Goal: Task Accomplishment & Management: Manage account settings

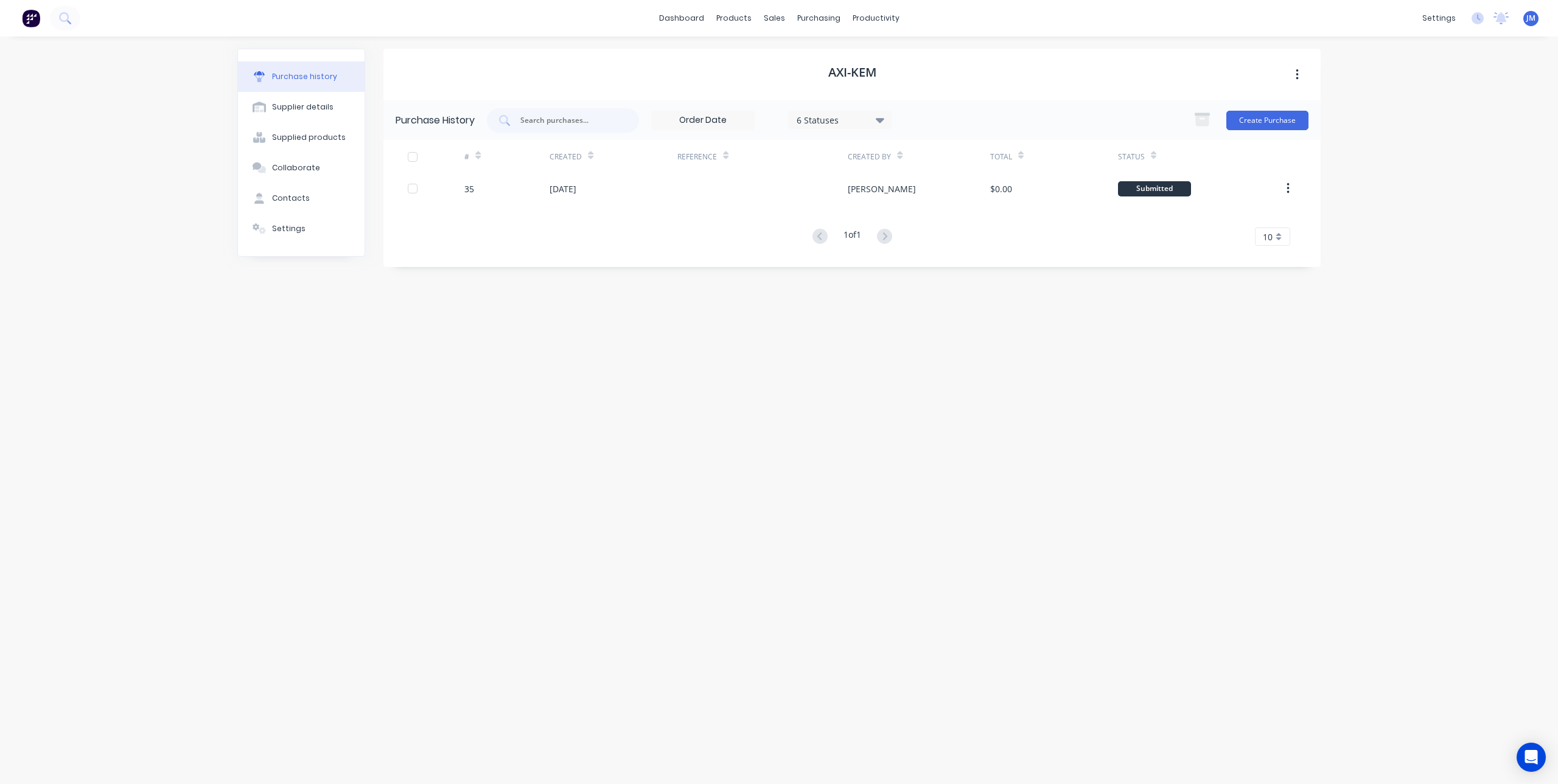
click at [786, 466] on div "Axi-Kem Purchase History 6 Statuses 6 Statuses Create Purchase # Created Refere…" at bounding box center [851, 404] width 938 height 711
click at [828, 57] on div "Purchase Orders" at bounding box center [858, 59] width 64 height 11
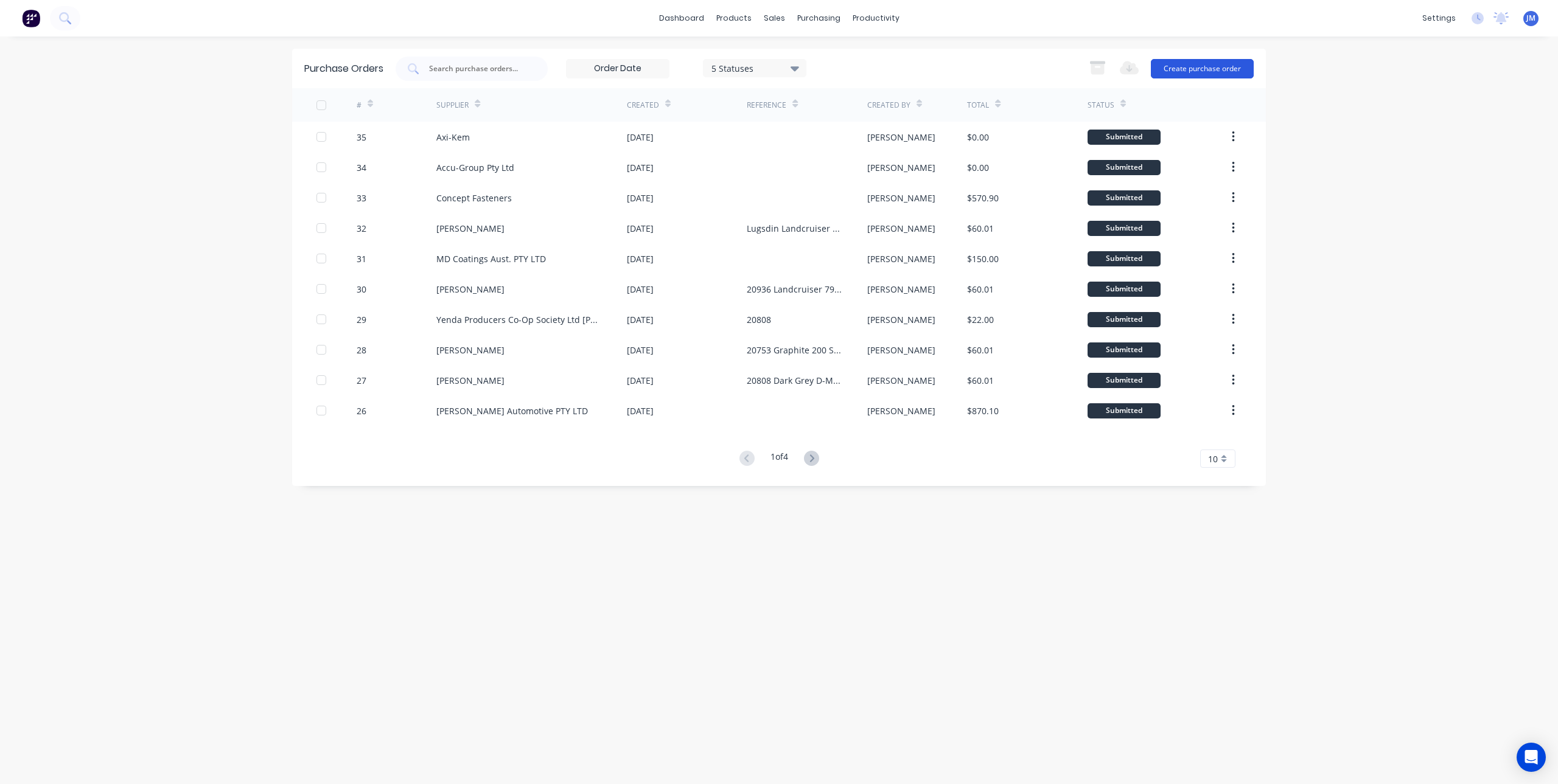
click at [1195, 62] on button "Create purchase order" at bounding box center [1202, 68] width 103 height 19
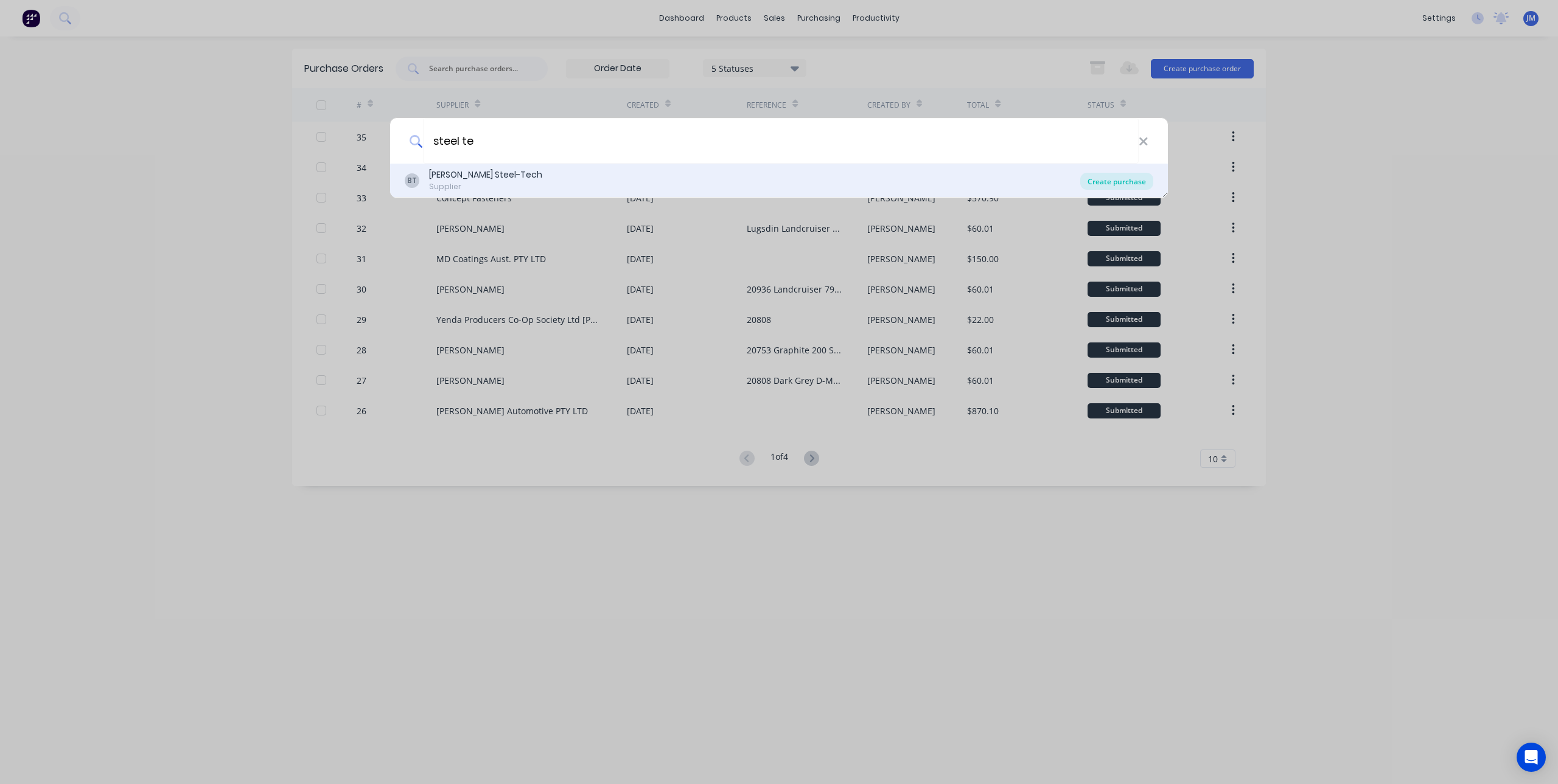
type input "steel te"
click at [1097, 179] on div "Create purchase" at bounding box center [1117, 181] width 73 height 17
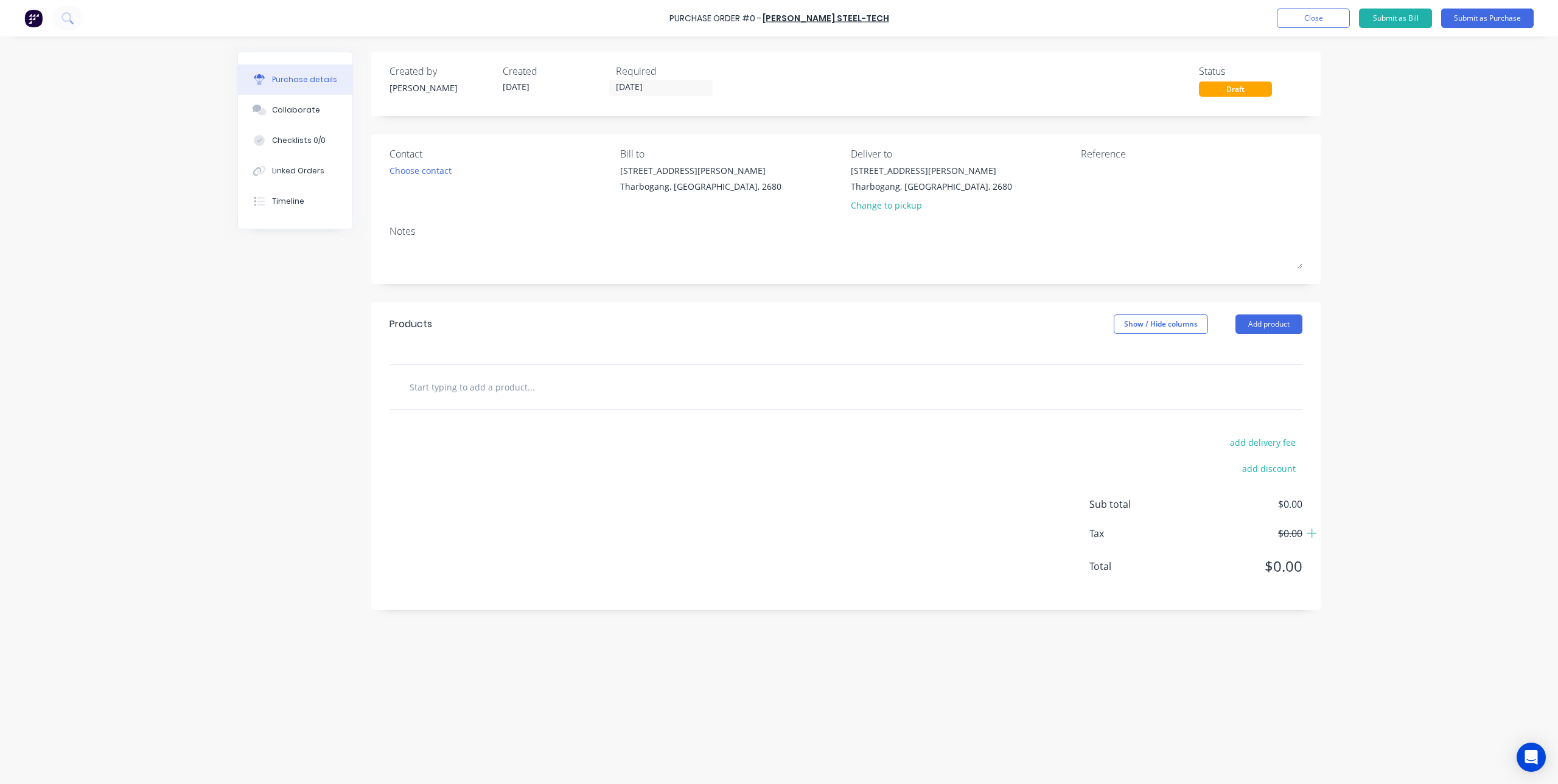
click at [530, 384] on input "text" at bounding box center [531, 387] width 244 height 25
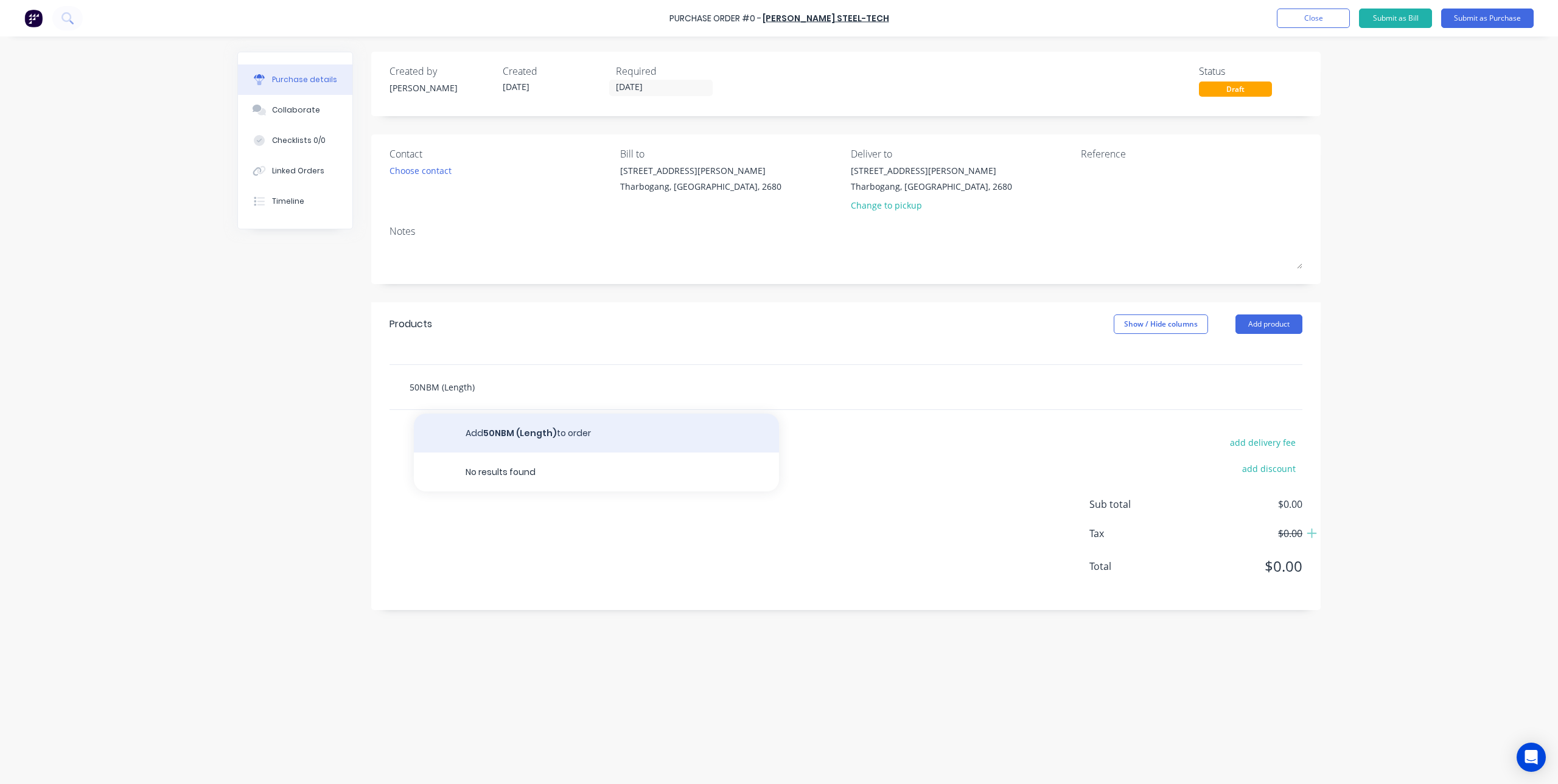
type input "50NBM (Length)"
click at [528, 448] on button "Add 50NBM (Length) to order" at bounding box center [597, 433] width 365 height 39
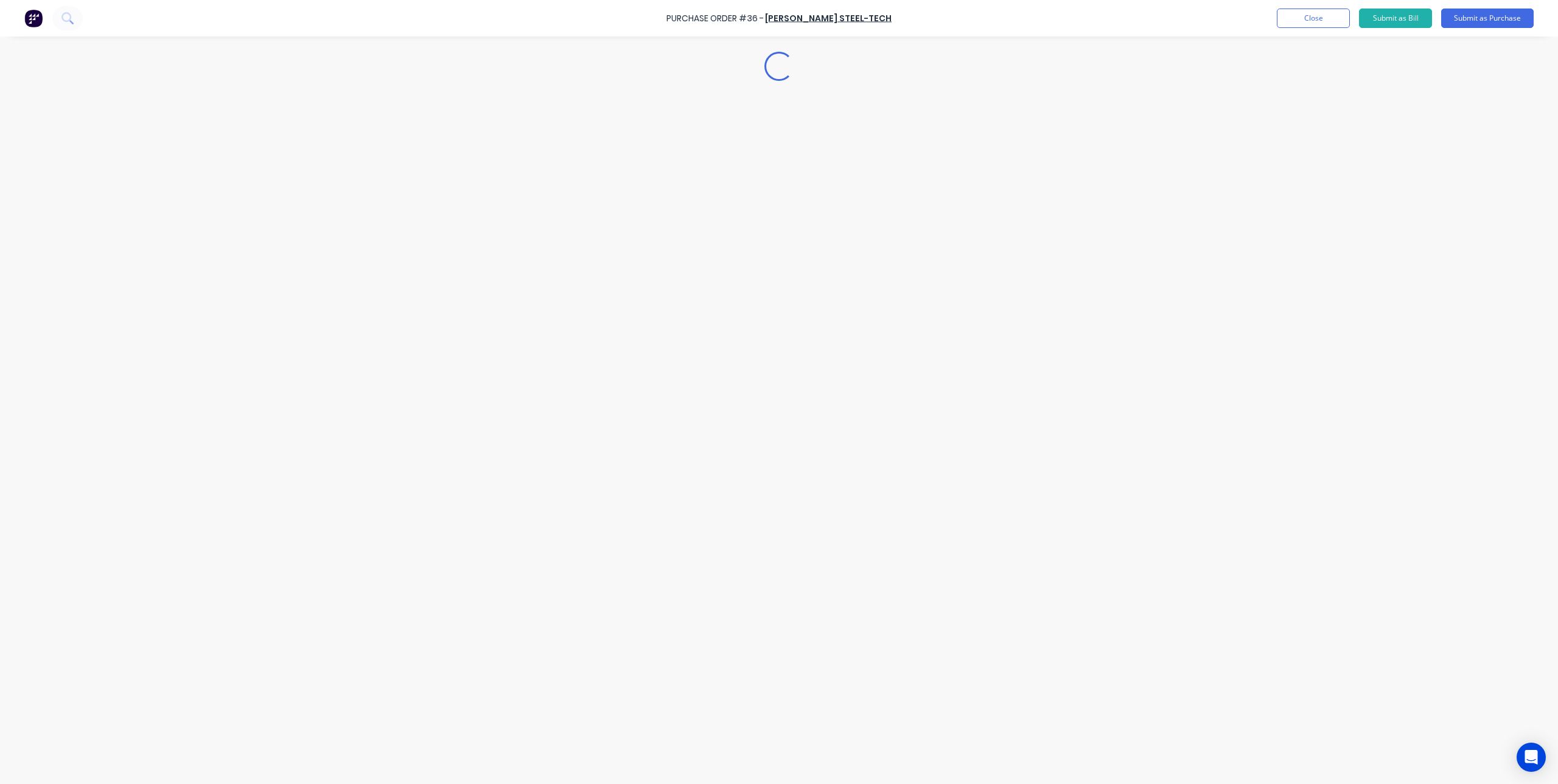
click at [817, 572] on div "Loading..." at bounding box center [779, 374] width 1108 height 724
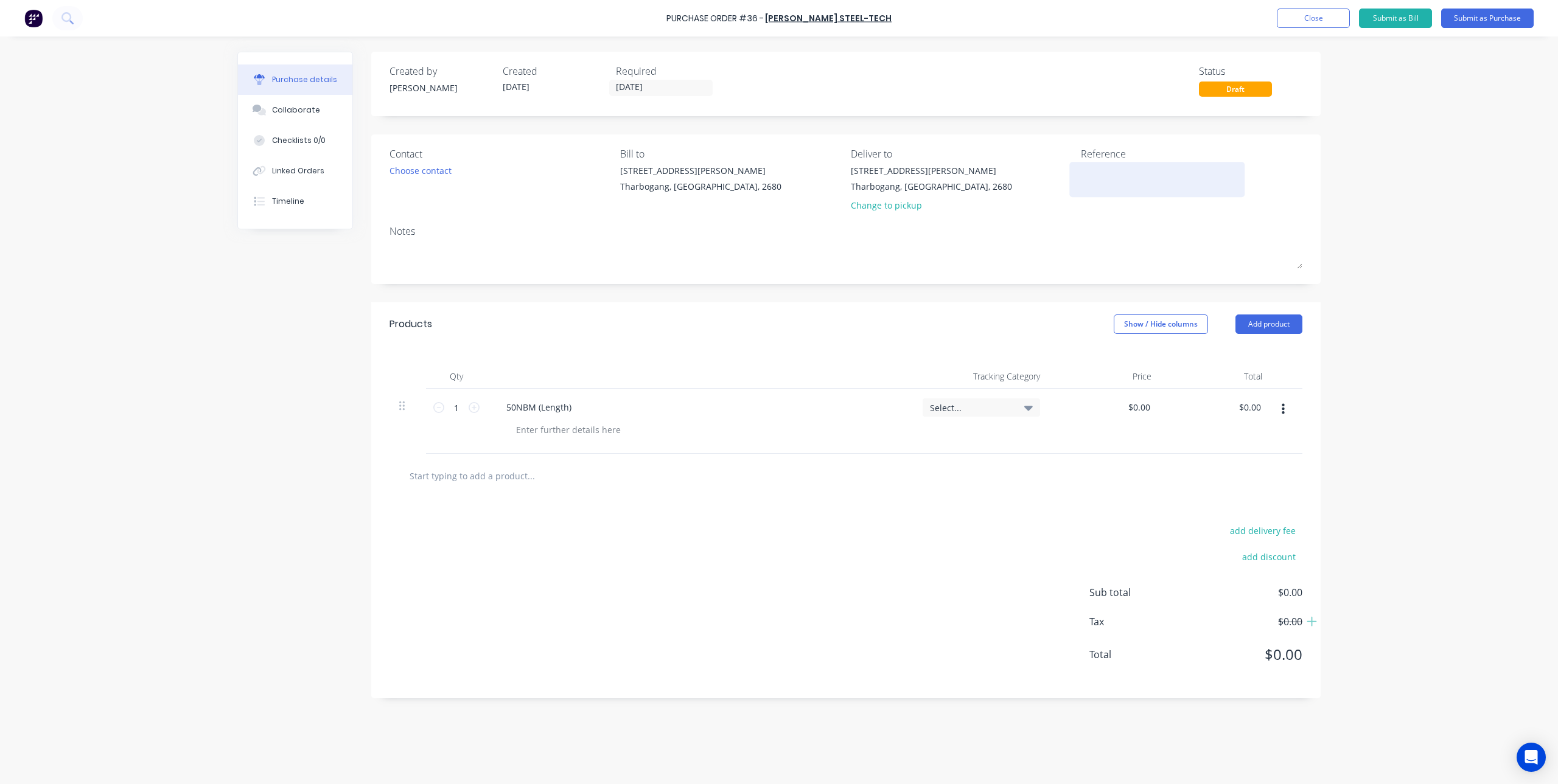
click at [1114, 173] on textarea at bounding box center [1157, 178] width 152 height 27
click at [969, 594] on div "add delivery fee add discount Sub total $0.00 Tax $0.00 Total $0.00" at bounding box center [846, 598] width 949 height 200
click at [1490, 15] on button "Submit as Purchase" at bounding box center [1487, 17] width 93 height 19
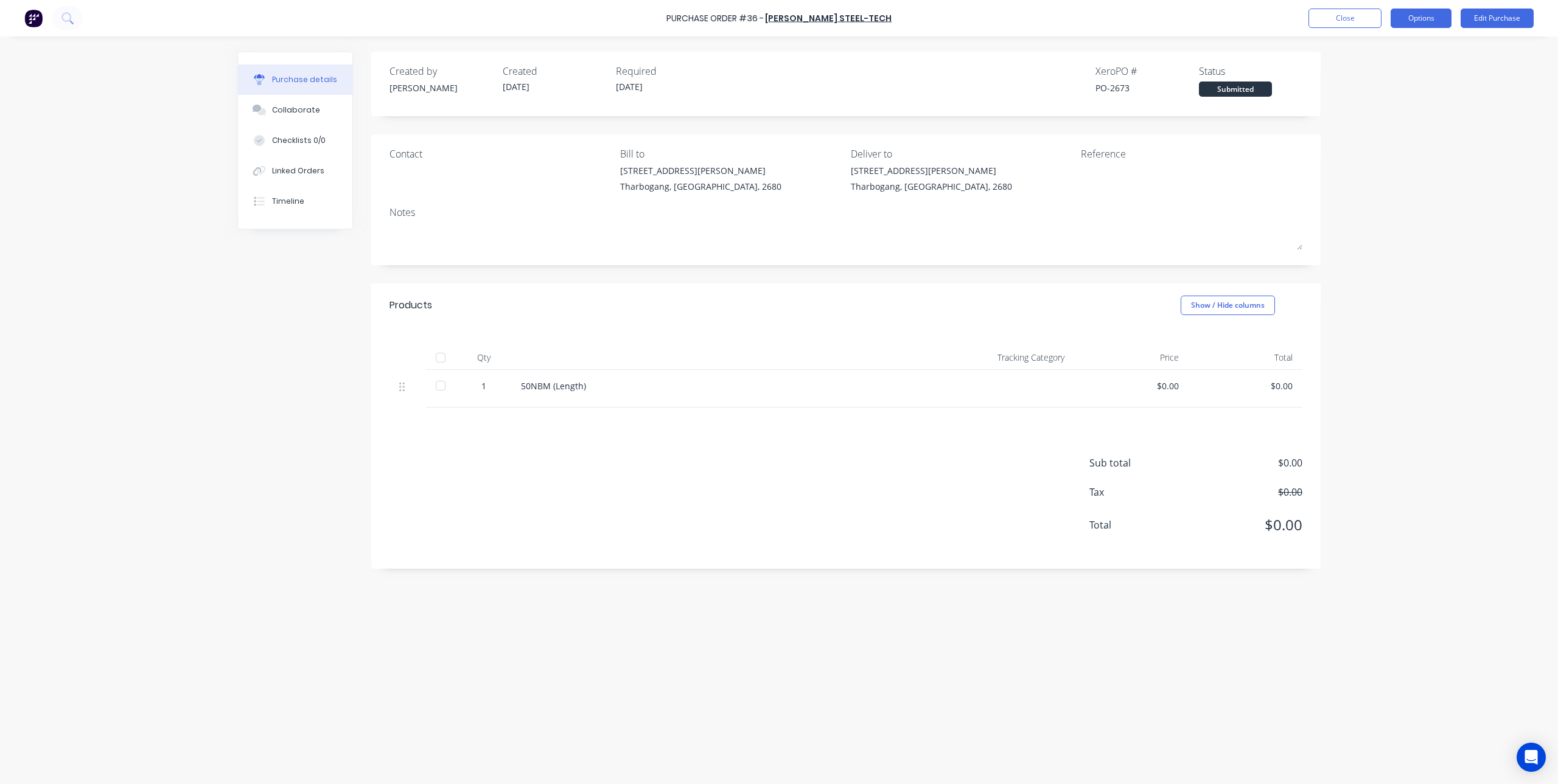
click at [1420, 15] on button "Options" at bounding box center [1421, 17] width 60 height 19
click at [1382, 52] on div "Print / Email" at bounding box center [1394, 49] width 93 height 17
click at [1383, 73] on div "With pricing" at bounding box center [1394, 73] width 93 height 17
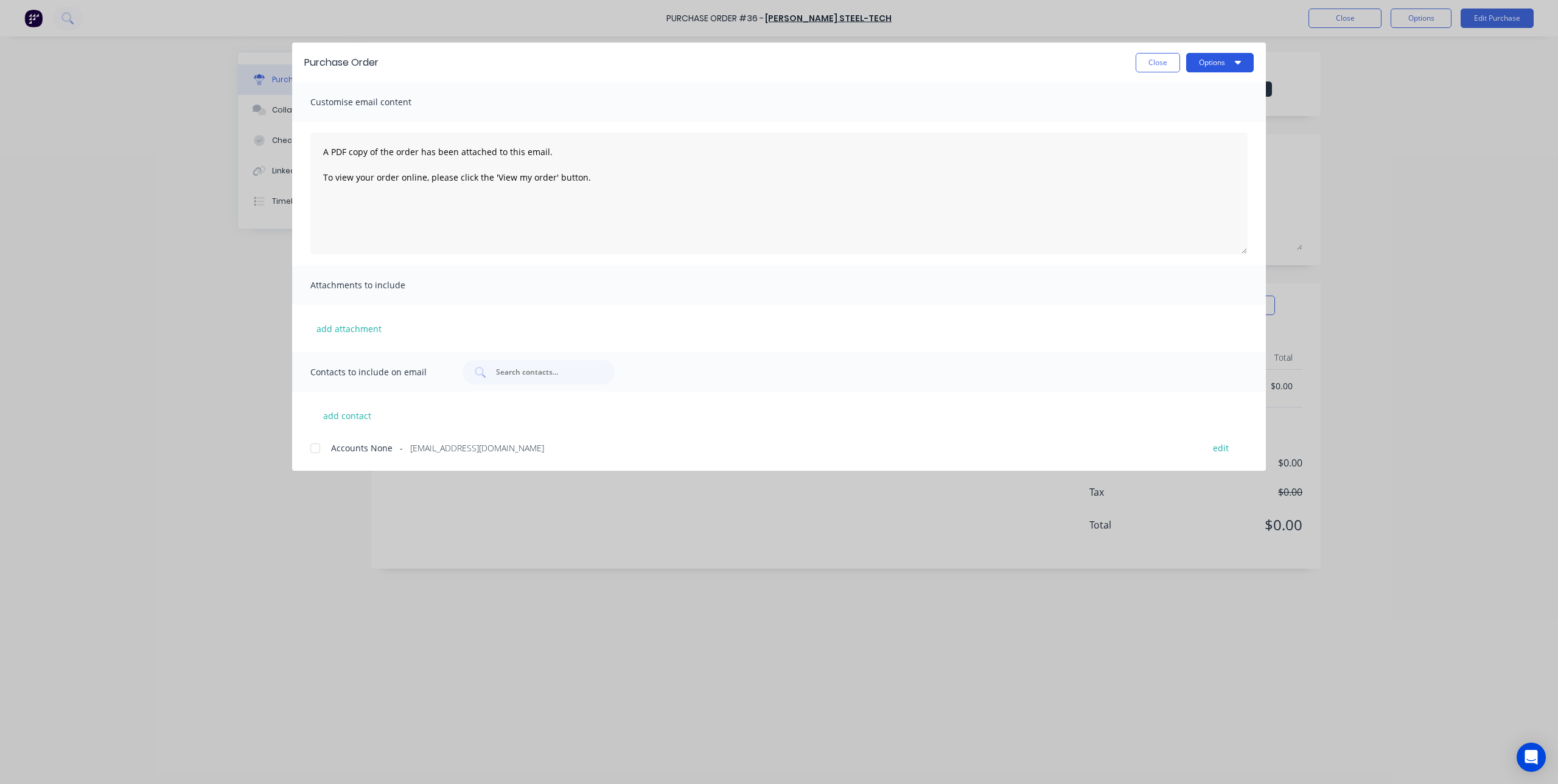
click at [1224, 60] on button "Options" at bounding box center [1220, 62] width 68 height 19
click at [1178, 118] on div "Print" at bounding box center [1196, 117] width 93 height 17
click at [1148, 64] on button "Close" at bounding box center [1158, 62] width 44 height 19
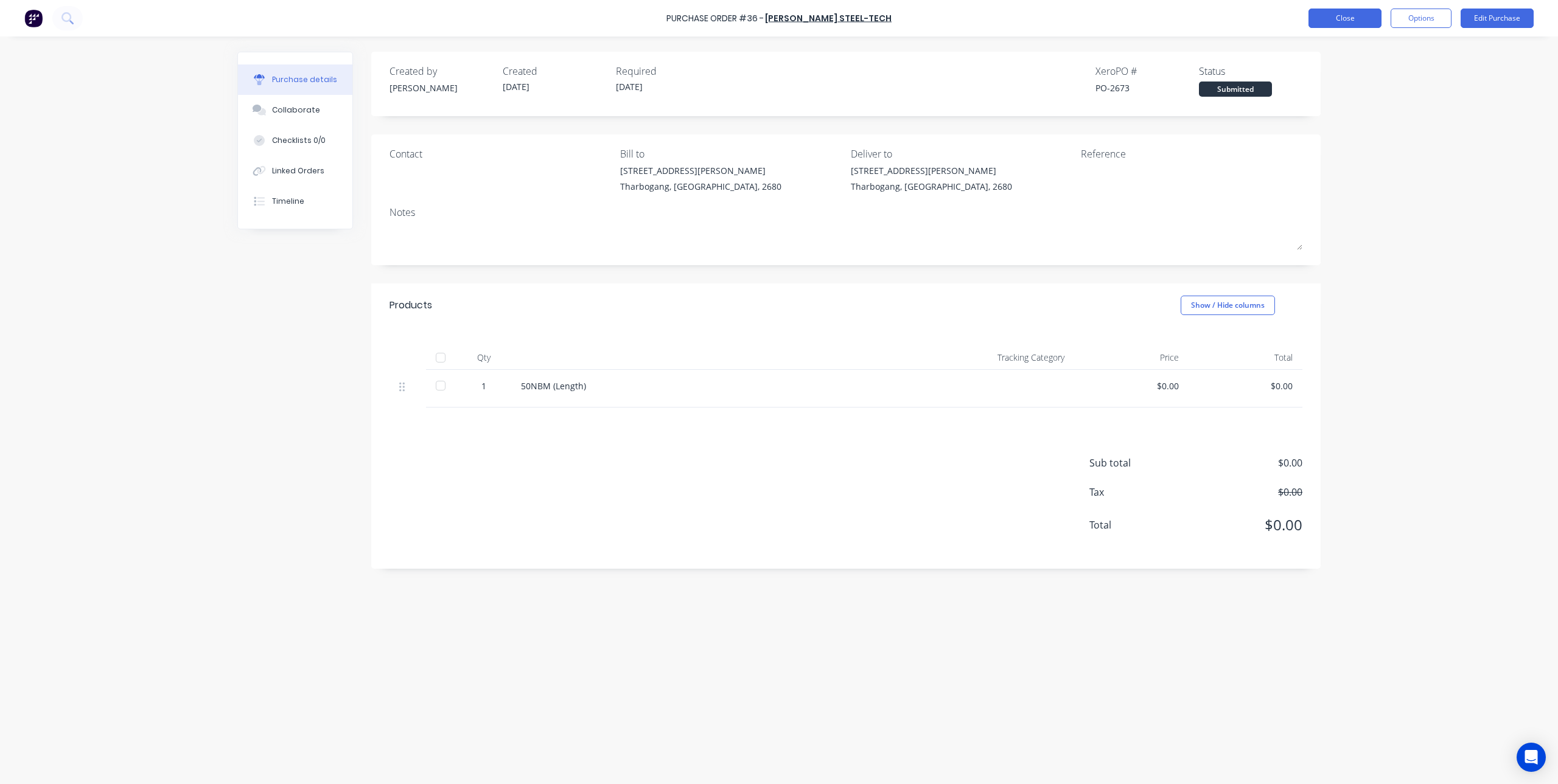
click at [1334, 15] on button "Close" at bounding box center [1345, 17] width 73 height 19
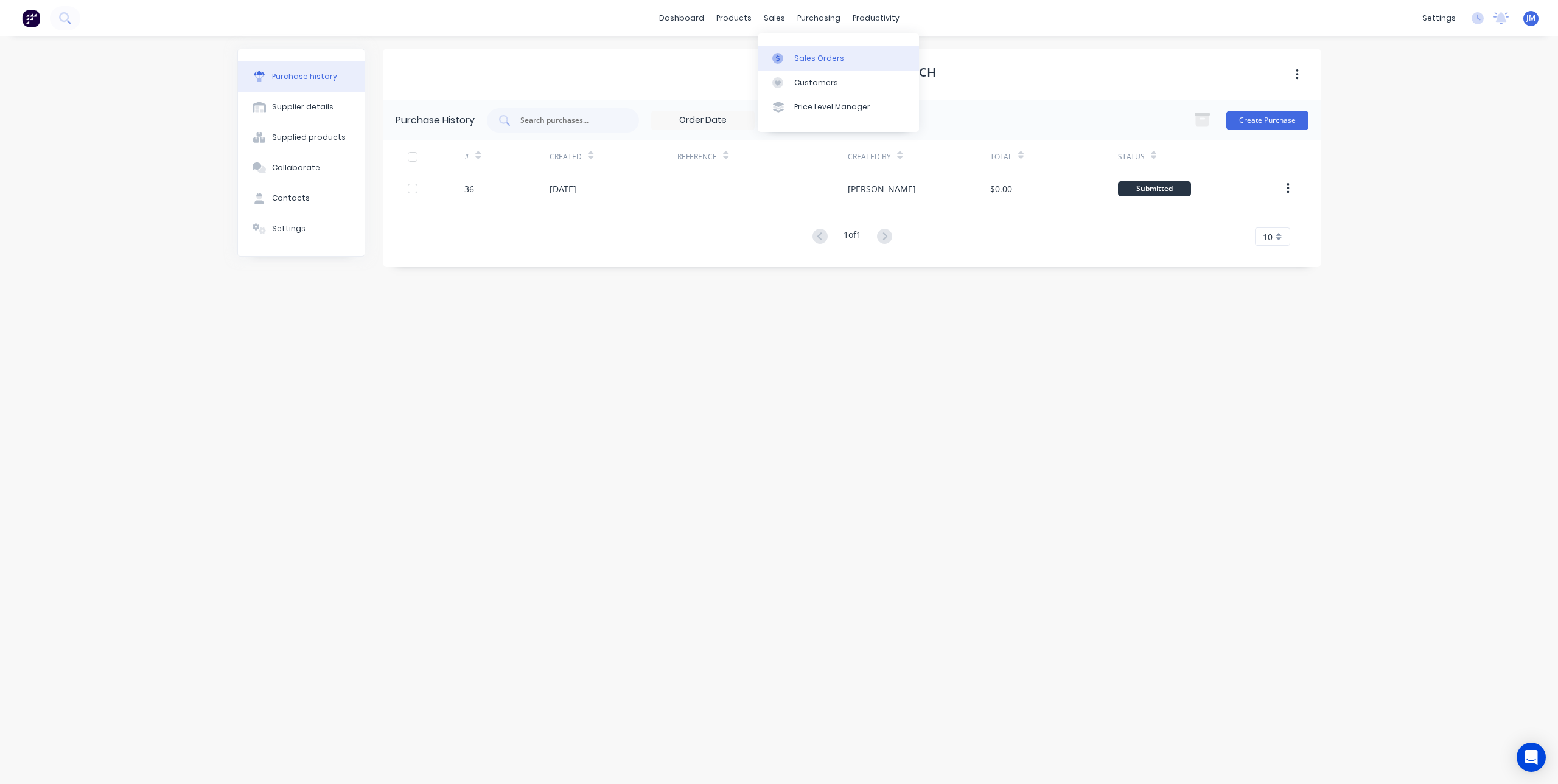
click at [784, 53] on div at bounding box center [782, 59] width 18 height 11
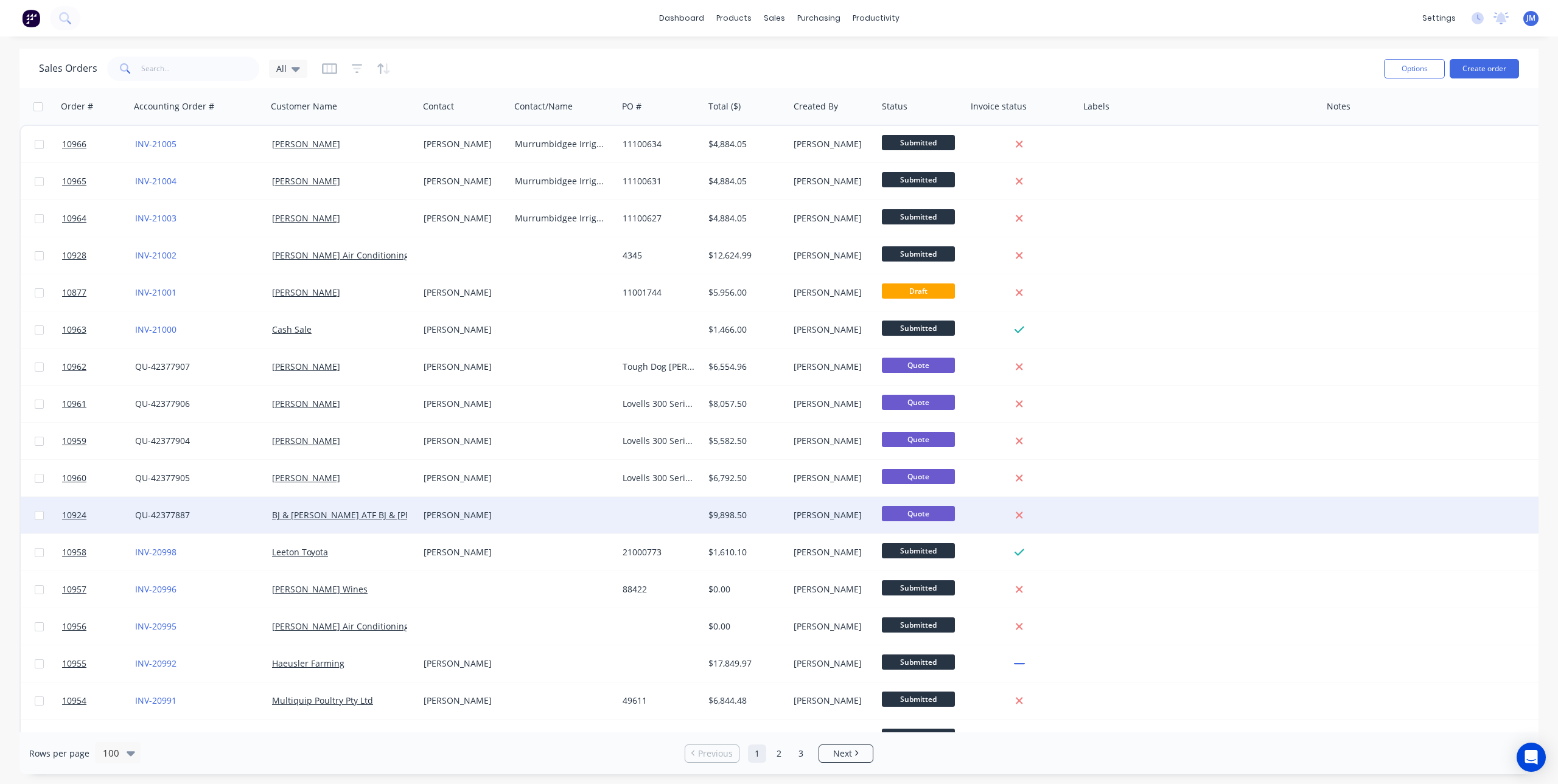
click at [444, 514] on div "[PERSON_NAME]" at bounding box center [462, 515] width 77 height 12
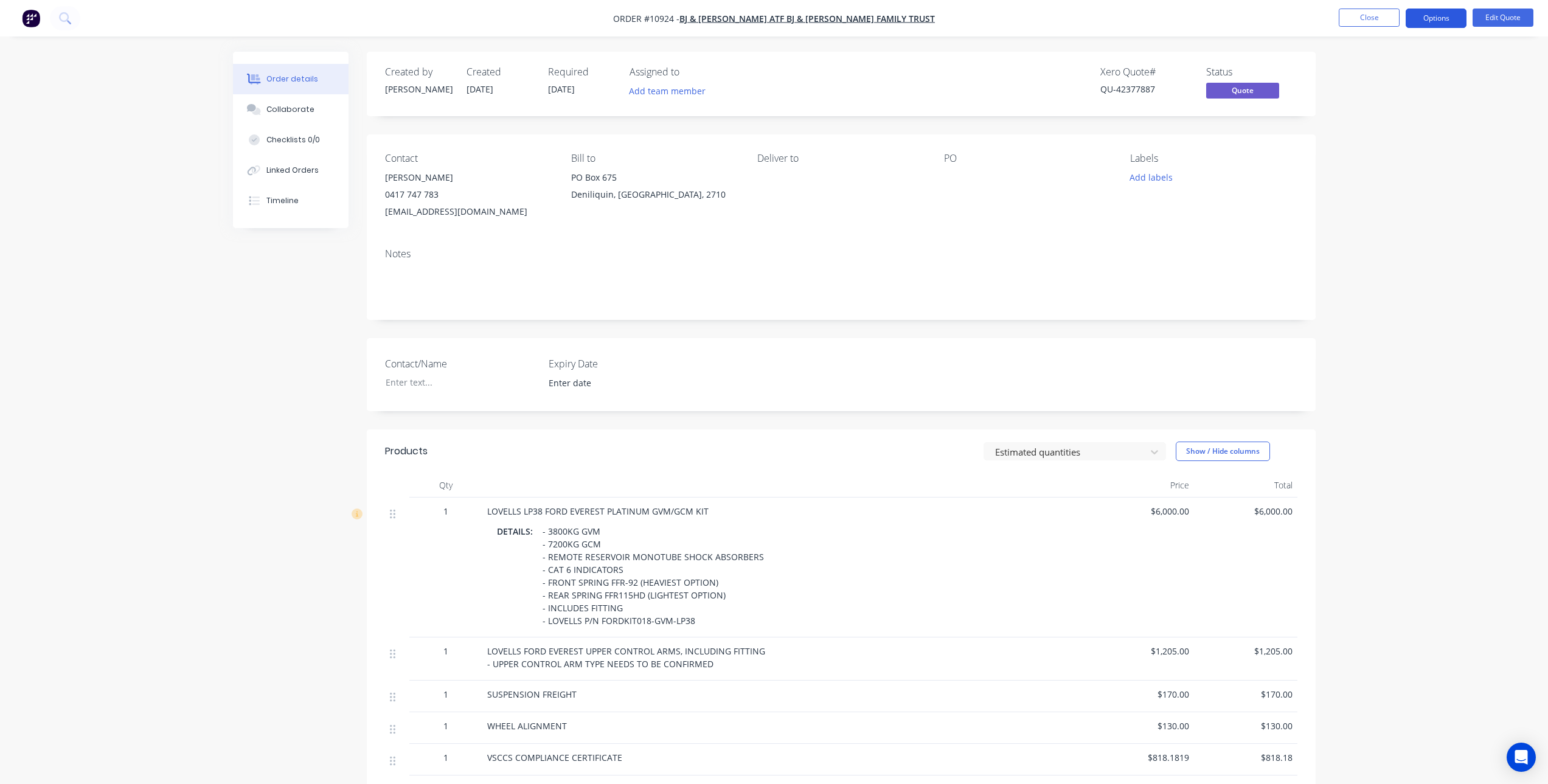
click at [1424, 16] on button "Options" at bounding box center [1436, 17] width 60 height 19
click at [1381, 147] on div "Convert to Order" at bounding box center [1400, 147] width 112 height 17
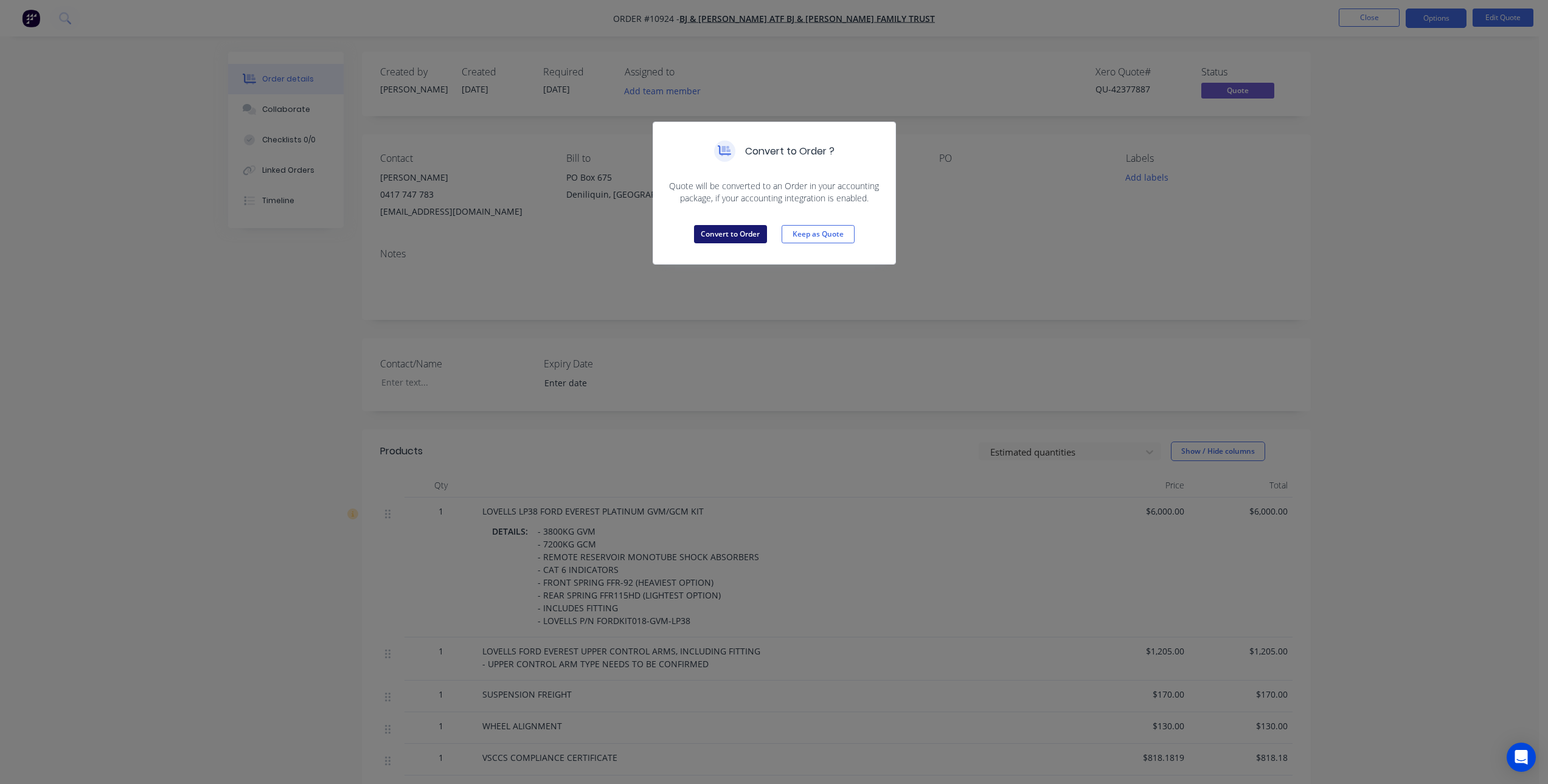
click at [738, 234] on button "Convert to Order" at bounding box center [731, 234] width 73 height 18
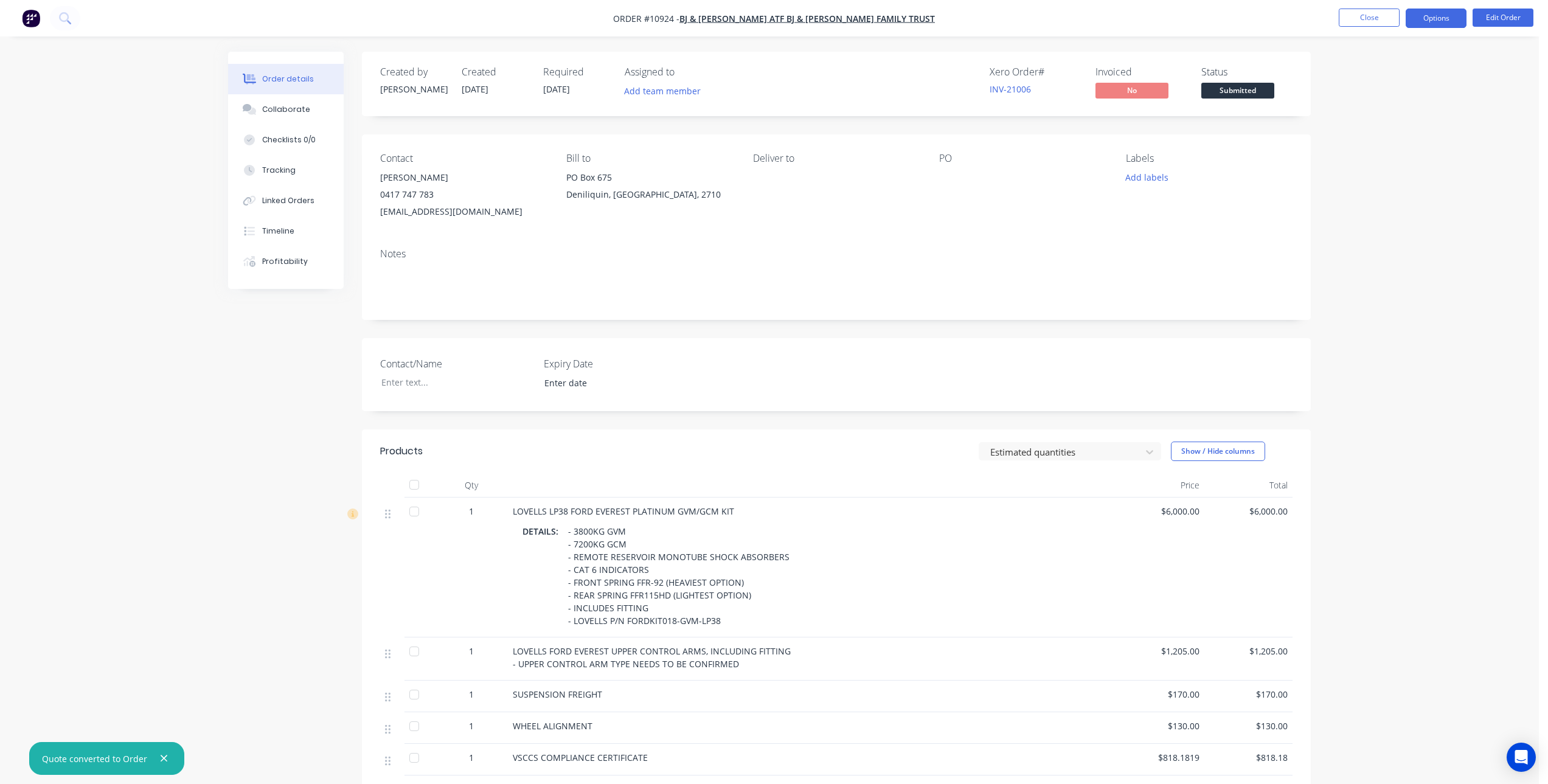
click at [1448, 21] on button "Options" at bounding box center [1436, 17] width 60 height 19
click at [1379, 95] on div "Partial Invoice" at bounding box center [1400, 98] width 112 height 17
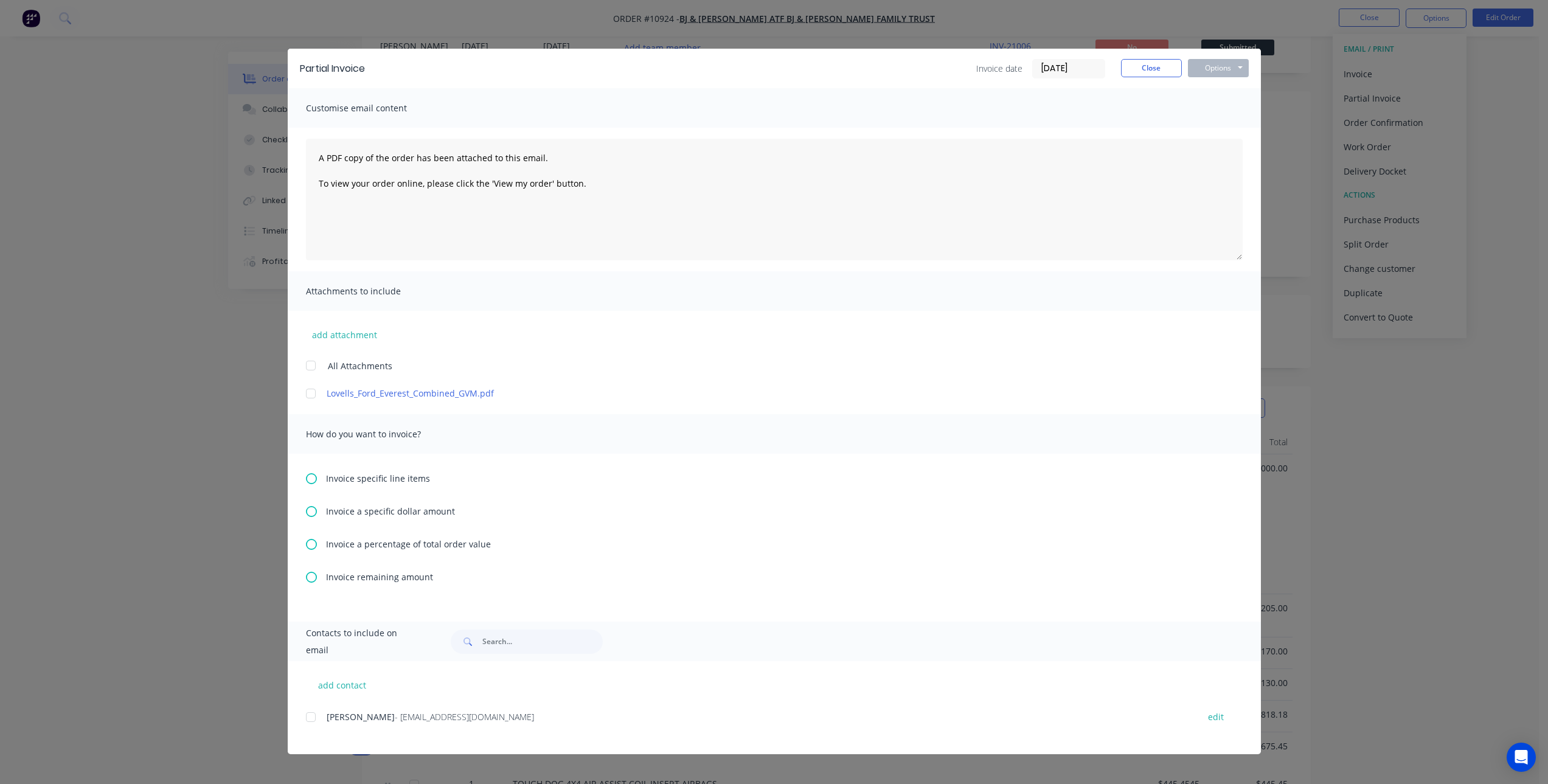
scroll to position [122, 0]
click at [311, 542] on icon at bounding box center [311, 544] width 11 height 11
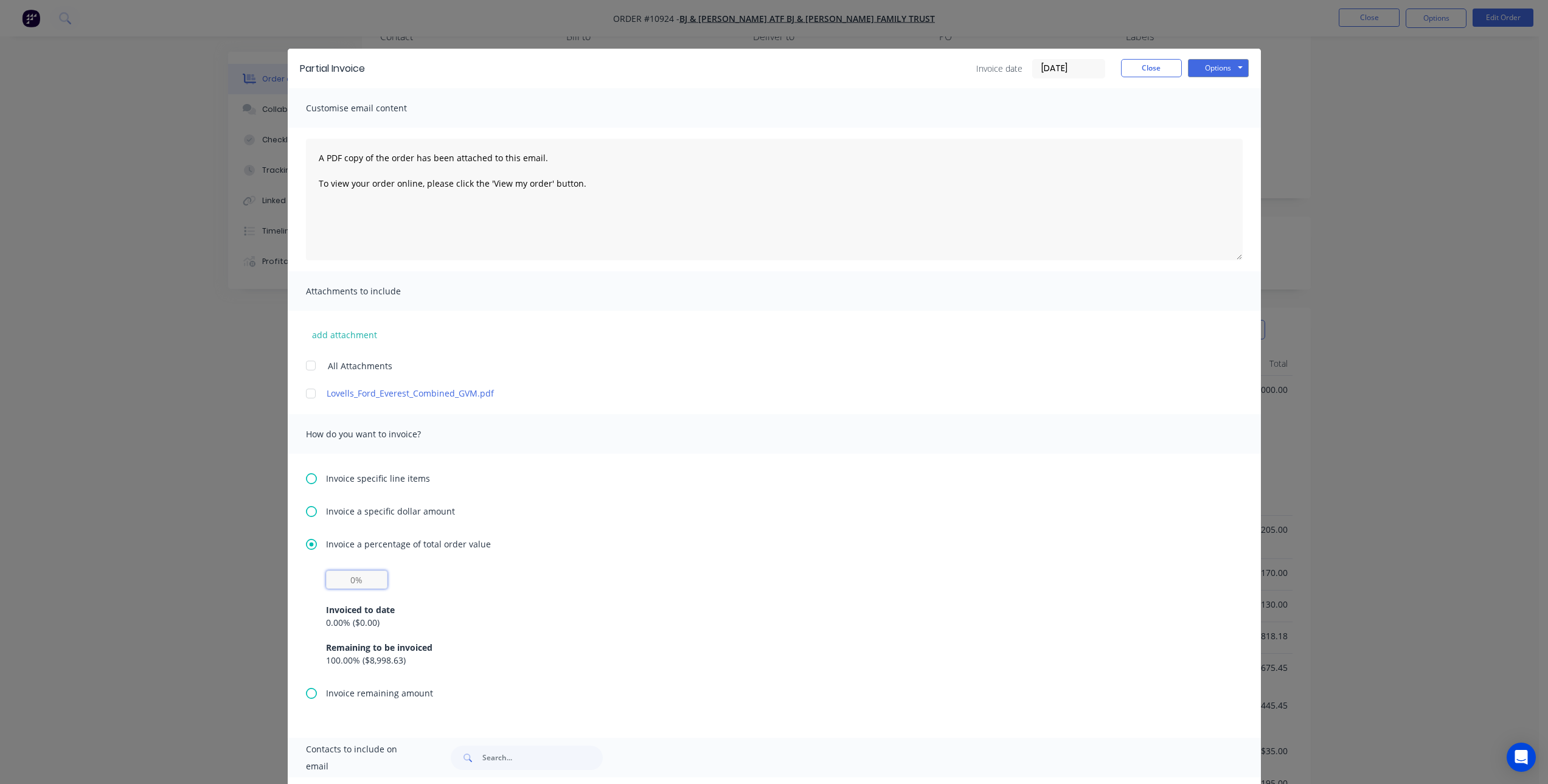
click at [354, 576] on input "text" at bounding box center [356, 580] width 61 height 18
type input "50%"
click at [715, 664] on div "100.00 % ( $8,998.63 )" at bounding box center [774, 660] width 897 height 13
click at [1222, 64] on button "Options" at bounding box center [1218, 68] width 60 height 18
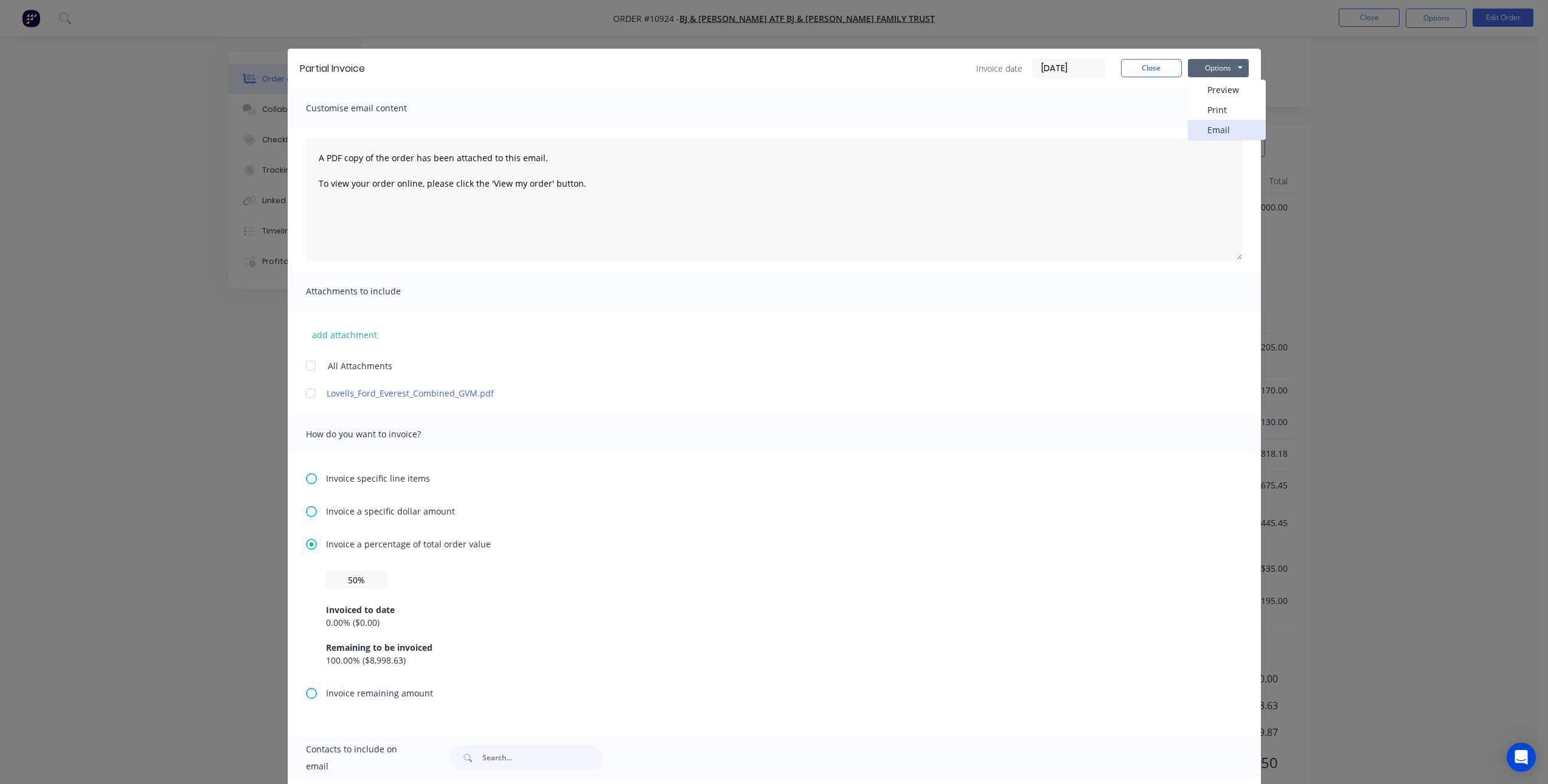
click at [1215, 125] on button "Email" at bounding box center [1226, 130] width 78 height 20
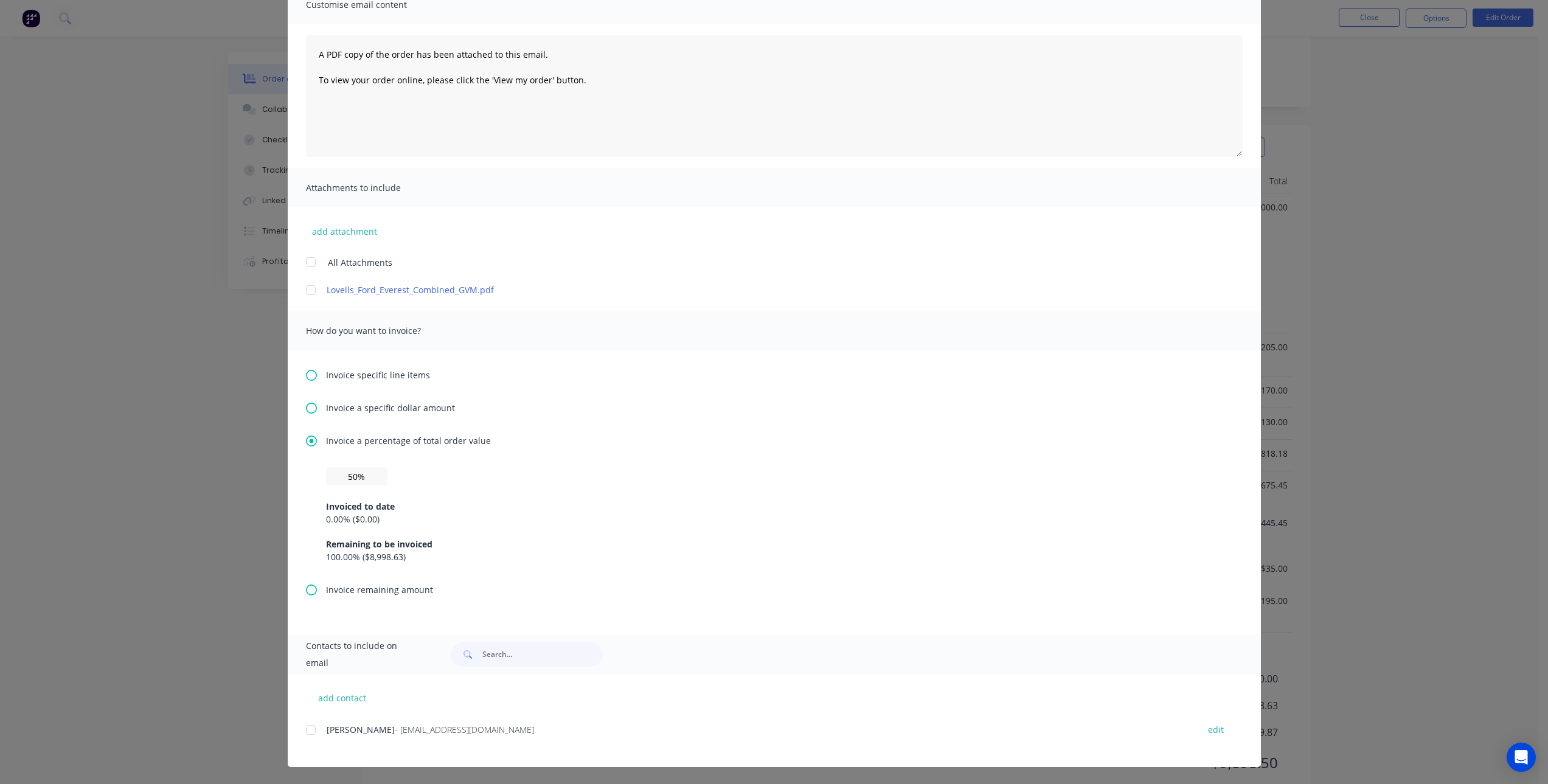
click at [300, 729] on div "add contact [PERSON_NAME] - [PERSON_NAME][EMAIL_ADDRESS][DOMAIN_NAME] edit" at bounding box center [774, 721] width 974 height 93
click at [305, 732] on div at bounding box center [311, 730] width 25 height 25
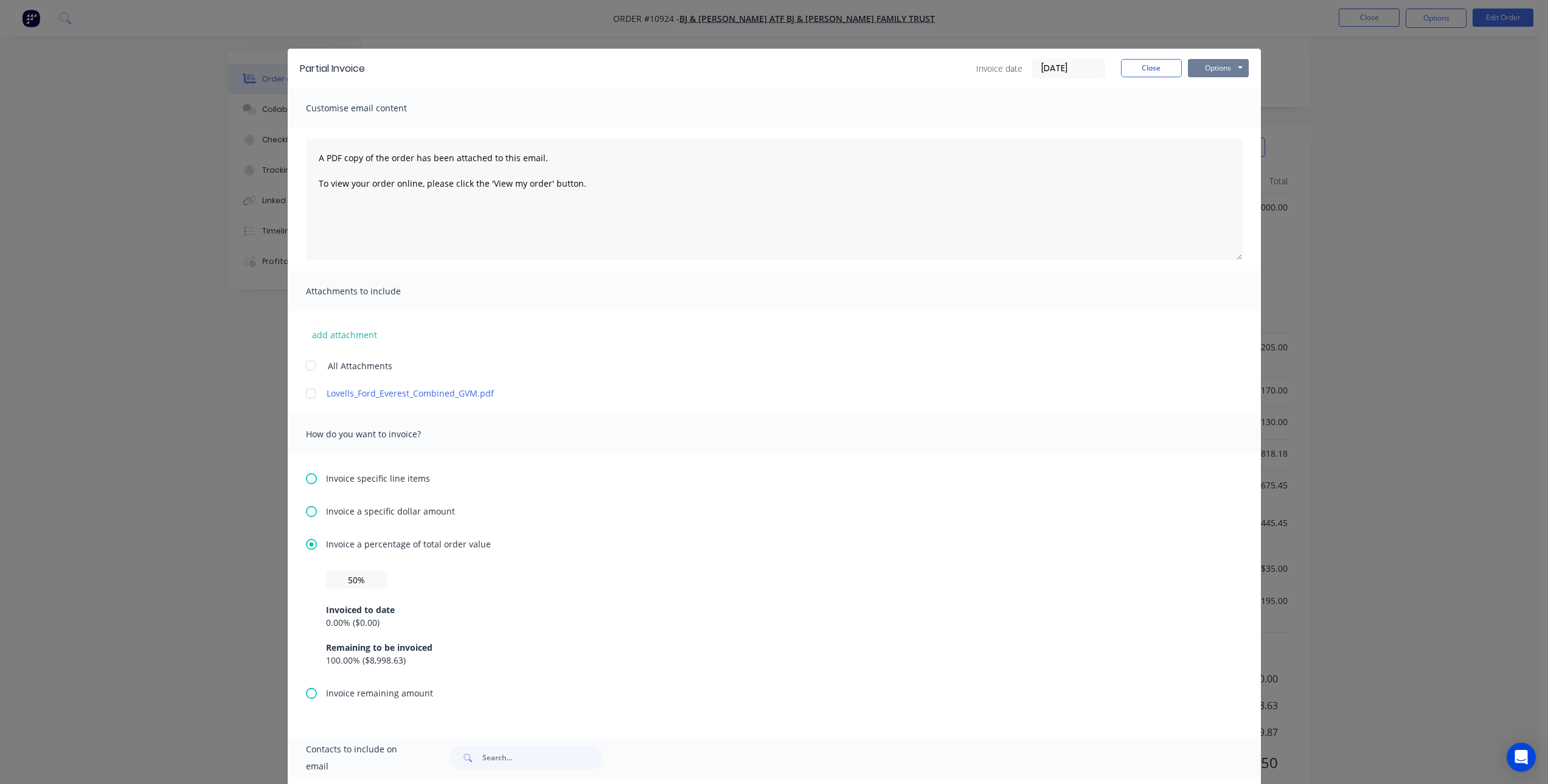
click at [1213, 77] on button "Options" at bounding box center [1218, 68] width 60 height 18
click at [1208, 131] on button "Email" at bounding box center [1226, 130] width 78 height 20
click at [1148, 64] on button "Close" at bounding box center [1151, 68] width 60 height 18
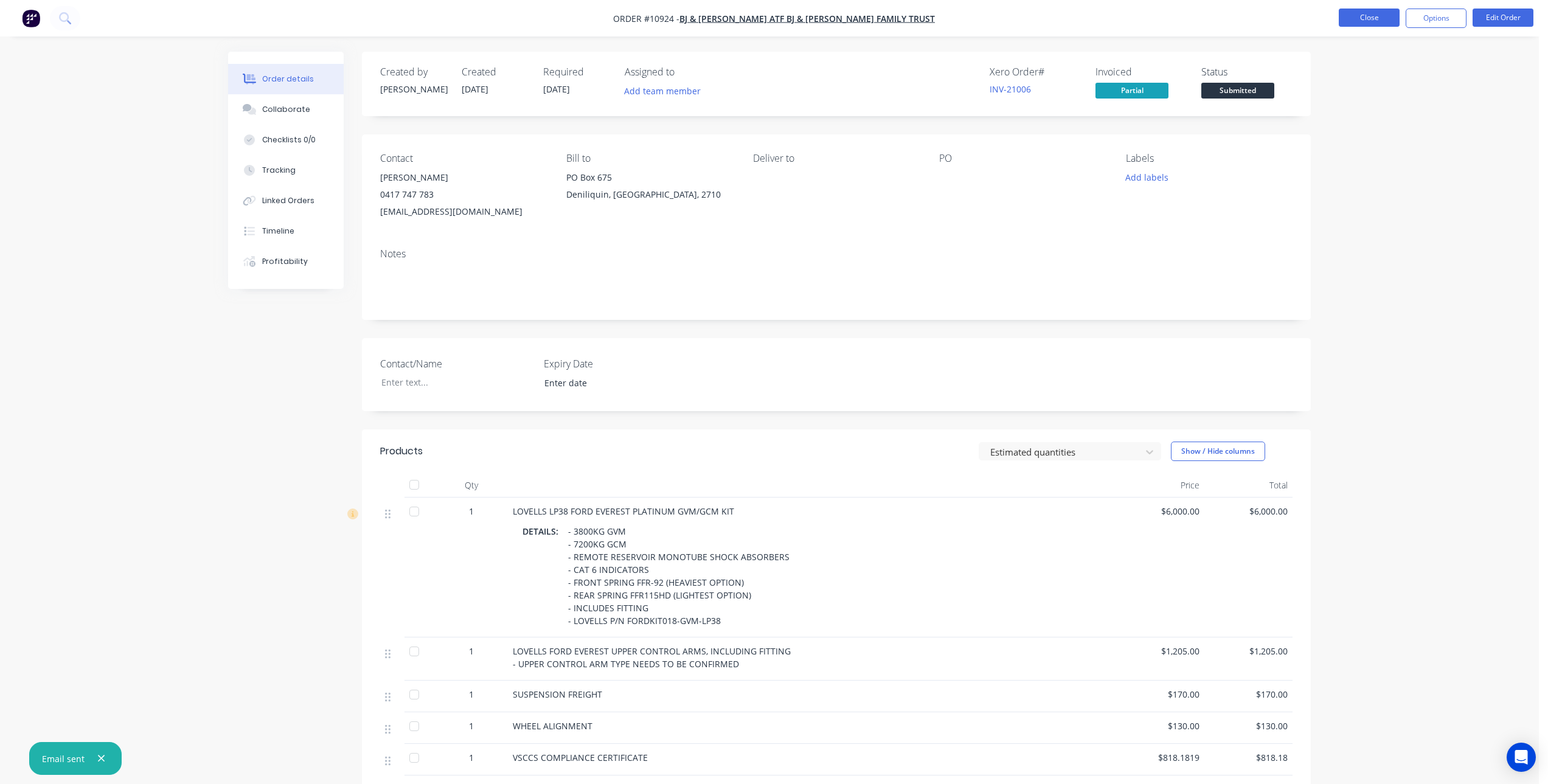
click at [1368, 12] on button "Close" at bounding box center [1369, 17] width 60 height 18
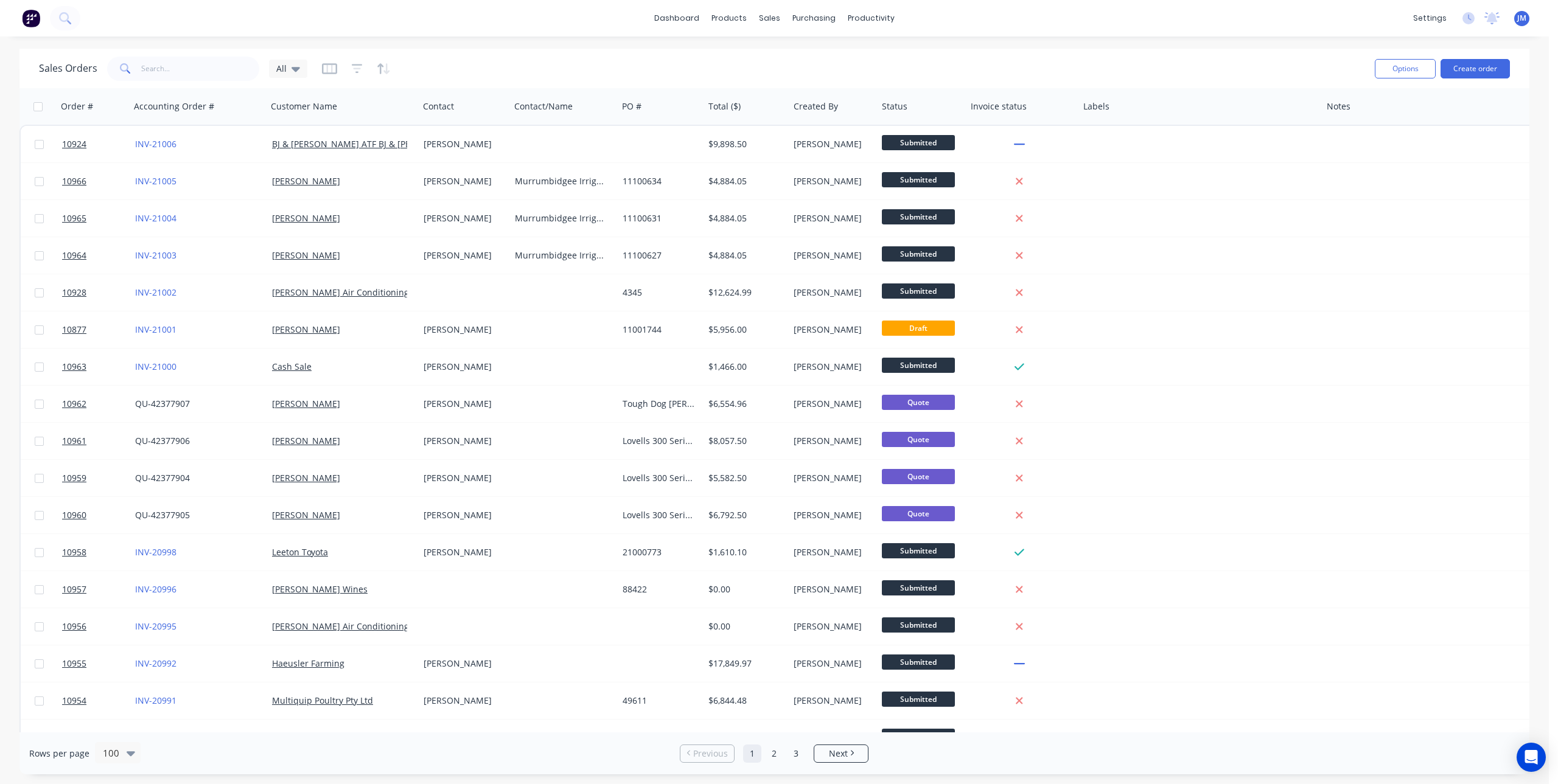
click at [133, 68] on span at bounding box center [124, 69] width 34 height 25
click at [149, 66] on input "text" at bounding box center [201, 69] width 119 height 25
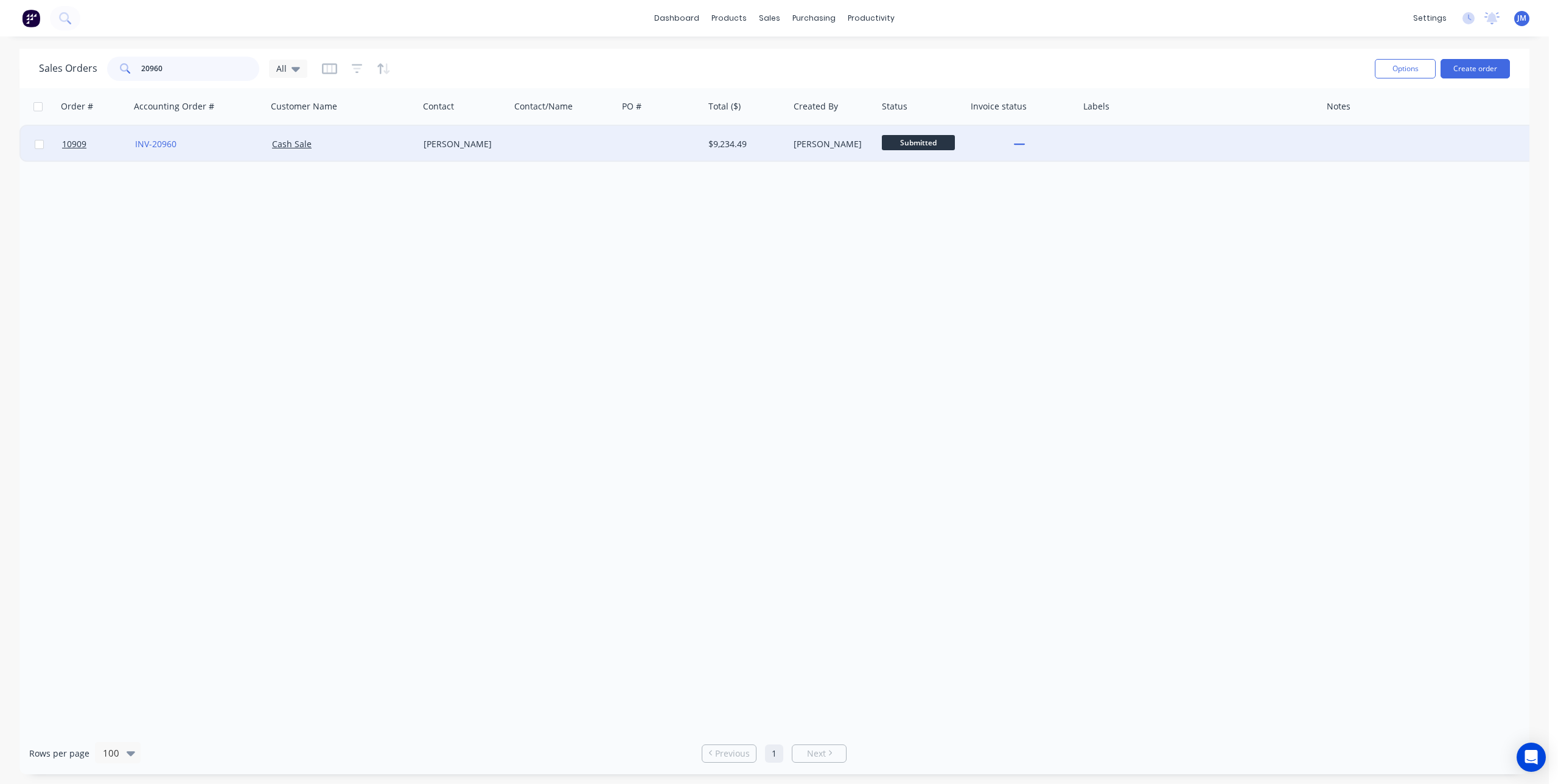
type input "20960"
click at [460, 141] on div "[PERSON_NAME]" at bounding box center [462, 144] width 77 height 12
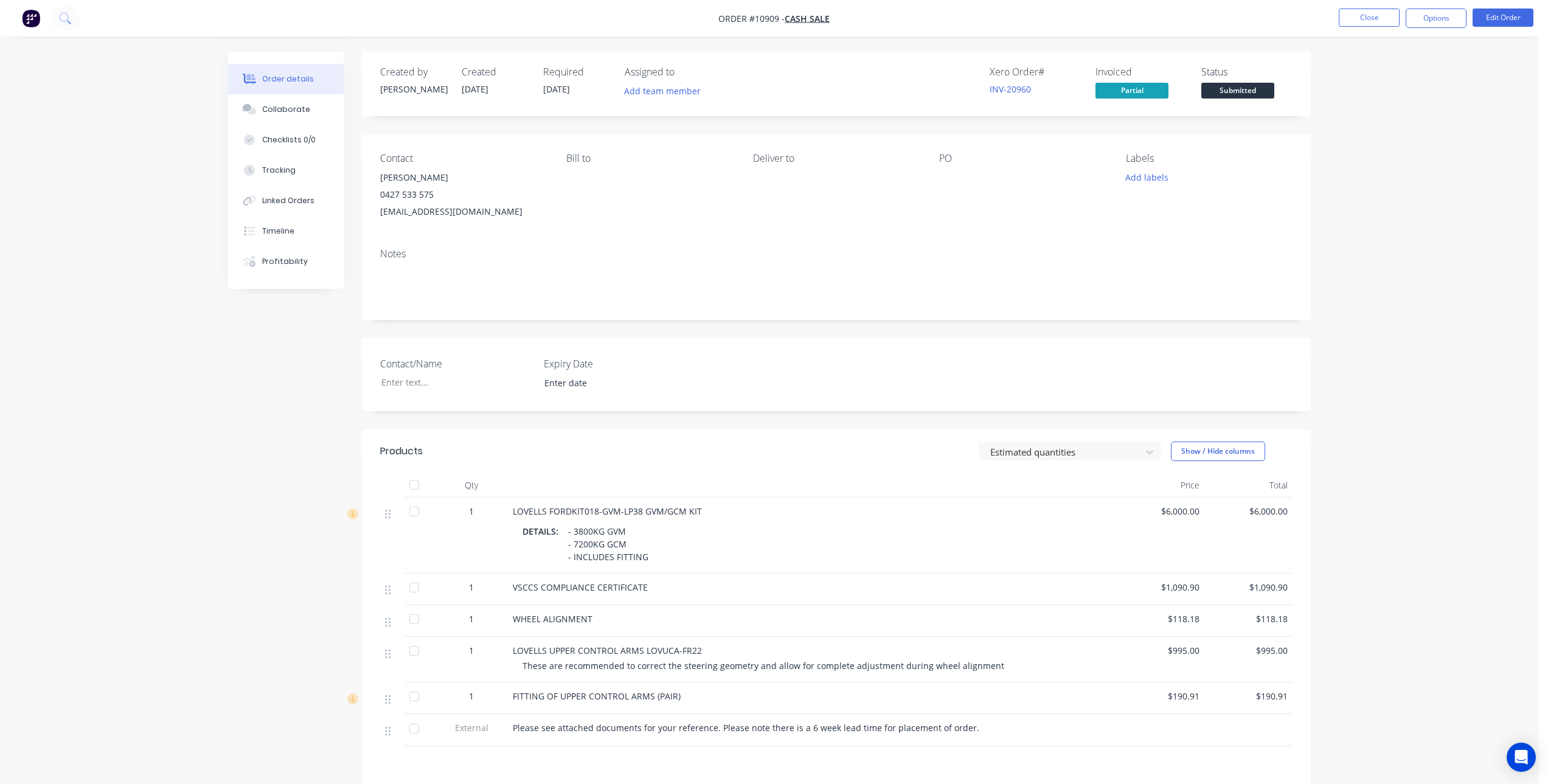
click at [501, 207] on div "[EMAIL_ADDRESS][DOMAIN_NAME]" at bounding box center [463, 212] width 167 height 17
drag, startPoint x: 378, startPoint y: 213, endPoint x: 507, endPoint y: 220, distance: 129.2
click at [507, 220] on div "Contact [PERSON_NAME] [PHONE_NUMBER] [EMAIL_ADDRESS][DOMAIN_NAME] Bill to Deliv…" at bounding box center [836, 187] width 949 height 104
copy div "[EMAIL_ADDRESS][DOMAIN_NAME]"
